Goal: Transaction & Acquisition: Purchase product/service

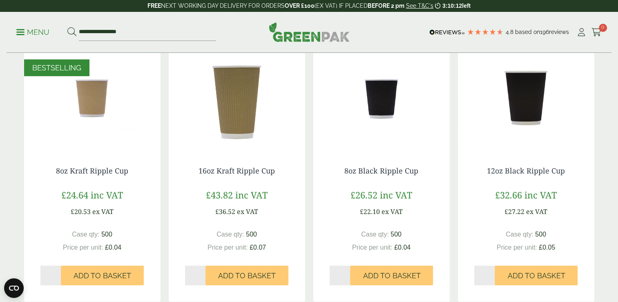
scroll to position [428, 0]
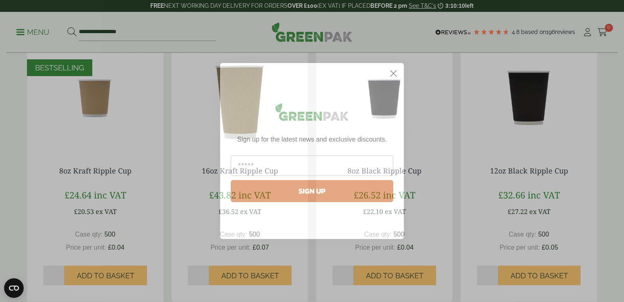
click at [389, 76] on circle "Close dialog" at bounding box center [393, 73] width 13 height 13
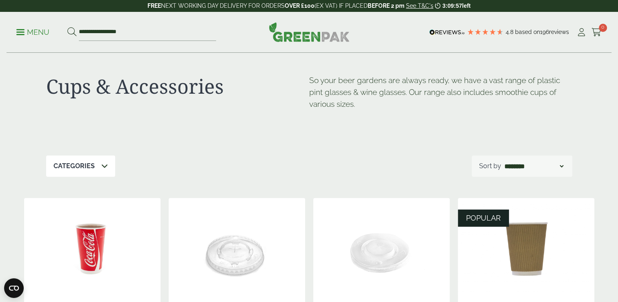
scroll to position [0, 0]
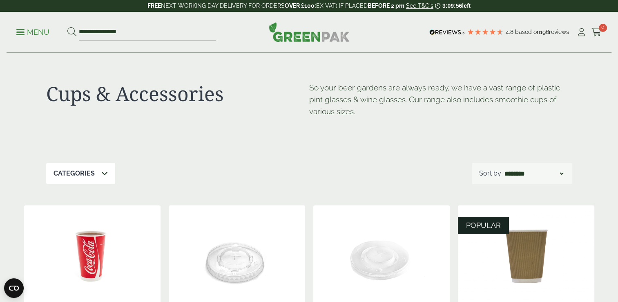
click at [512, 178] on select "**********" at bounding box center [534, 173] width 62 height 10
click at [503, 168] on select "**********" at bounding box center [534, 173] width 62 height 10
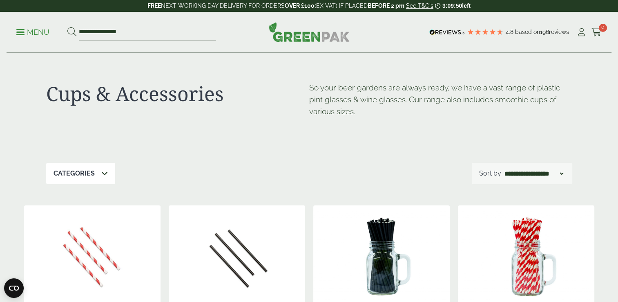
click at [538, 172] on select "**********" at bounding box center [534, 173] width 62 height 10
select select "*********"
click at [503, 168] on select "**********" at bounding box center [534, 173] width 62 height 10
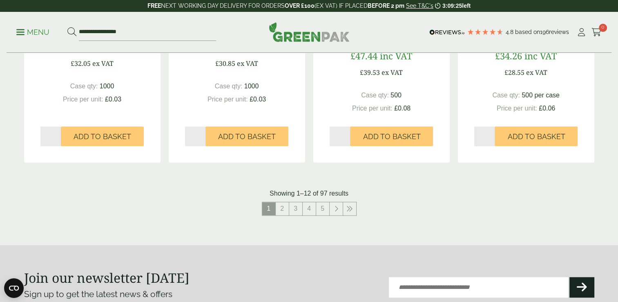
scroll to position [850, 0]
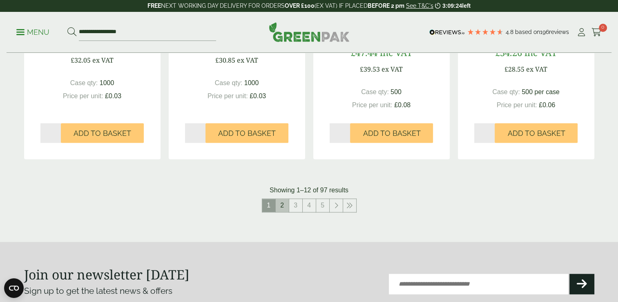
click at [287, 209] on link "2" at bounding box center [282, 205] width 13 height 13
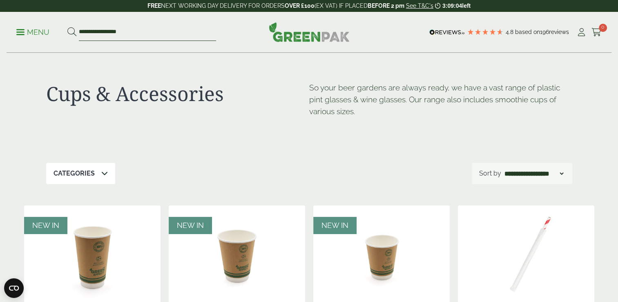
click at [141, 38] on input "**********" at bounding box center [147, 32] width 137 height 17
click at [42, 33] on p "Menu" at bounding box center [32, 32] width 33 height 10
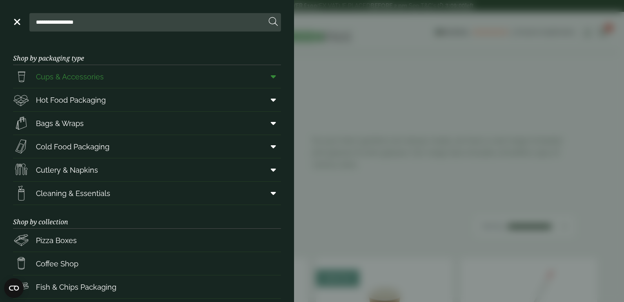
click at [197, 74] on link "Cups & Accessories" at bounding box center [147, 76] width 268 height 23
click at [59, 262] on span "Coffee Shop" at bounding box center [57, 263] width 42 height 11
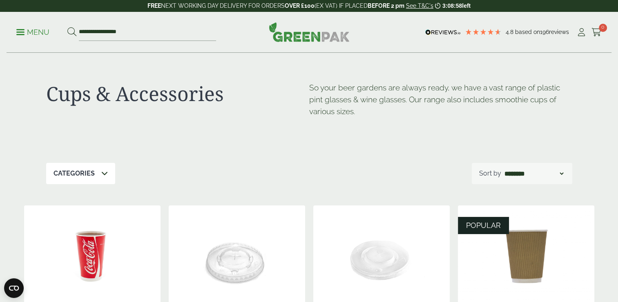
scroll to position [13, 0]
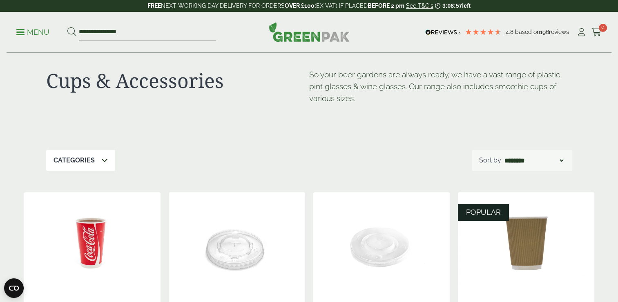
click at [98, 164] on div "Categories" at bounding box center [80, 160] width 69 height 21
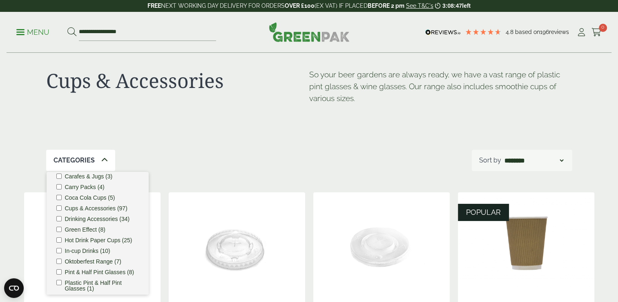
scroll to position [8, 0]
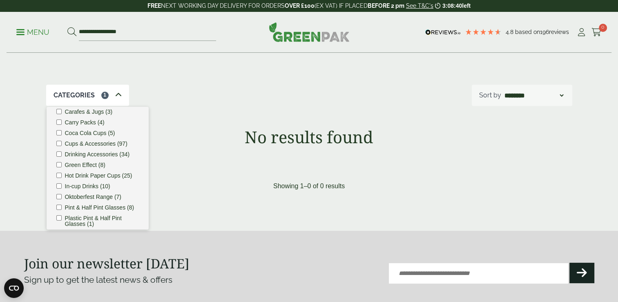
scroll to position [77, 0]
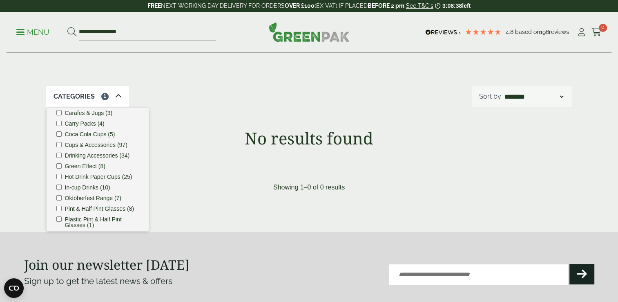
scroll to position [13, 0]
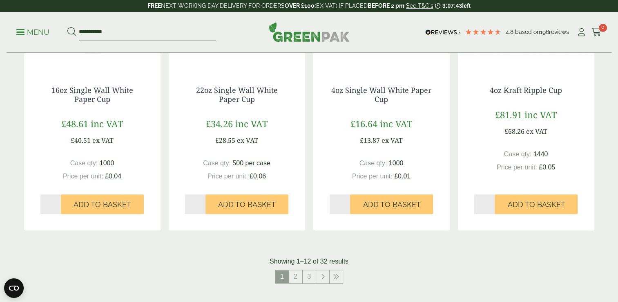
scroll to position [758, 0]
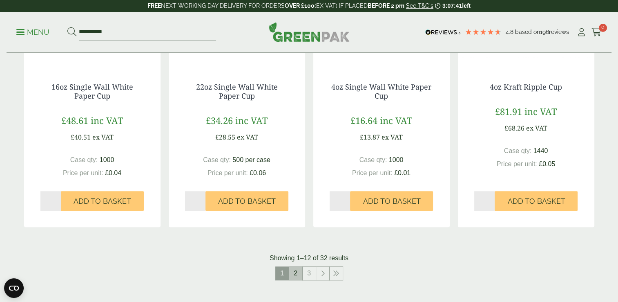
click at [297, 275] on link "2" at bounding box center [295, 272] width 13 height 13
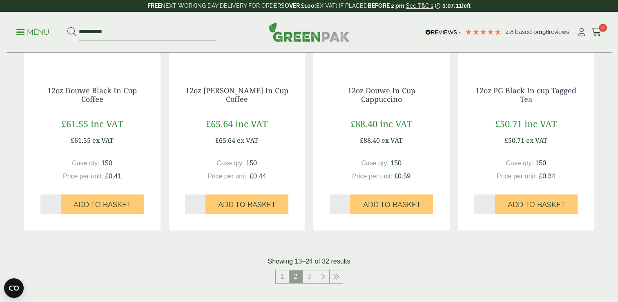
scroll to position [748, 0]
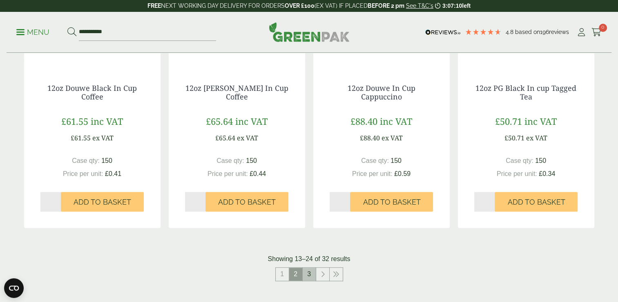
click at [306, 275] on link "3" at bounding box center [309, 273] width 13 height 13
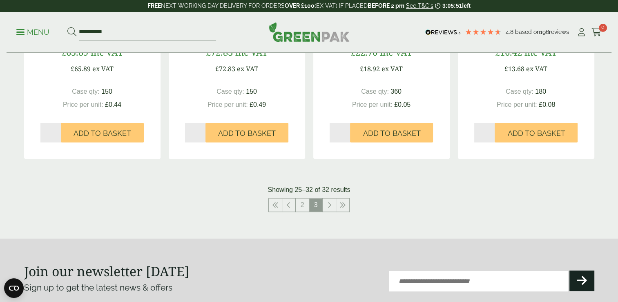
scroll to position [556, 0]
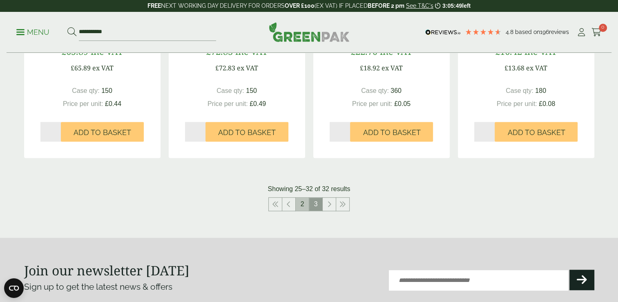
click at [299, 203] on link "2" at bounding box center [302, 203] width 13 height 13
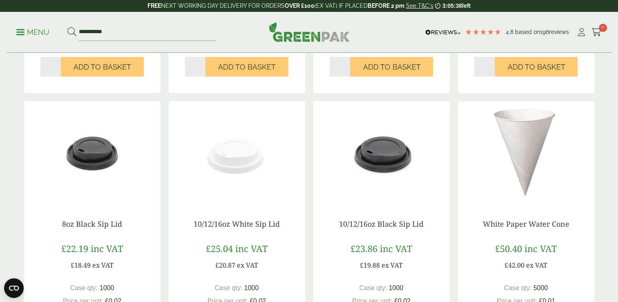
scroll to position [351, 0]
click at [375, 191] on img at bounding box center [381, 152] width 136 height 102
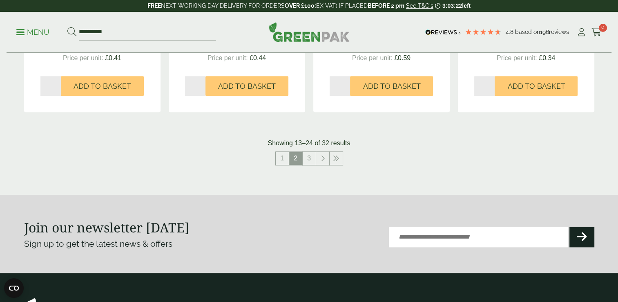
scroll to position [843, 0]
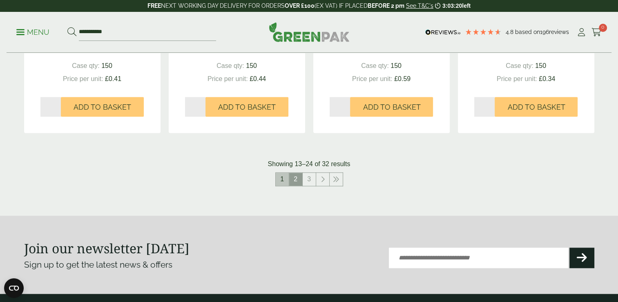
click at [284, 181] on link "1" at bounding box center [282, 178] width 13 height 13
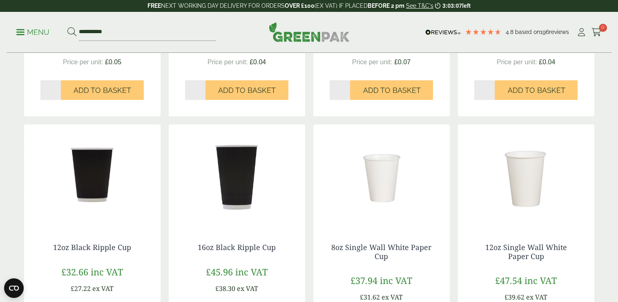
scroll to position [328, 0]
click at [87, 155] on img at bounding box center [92, 175] width 136 height 102
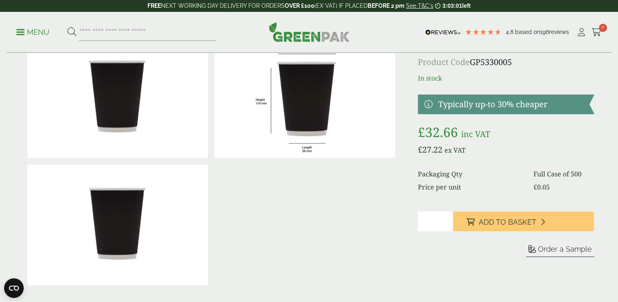
scroll to position [46, 0]
